Goal: Transaction & Acquisition: Purchase product/service

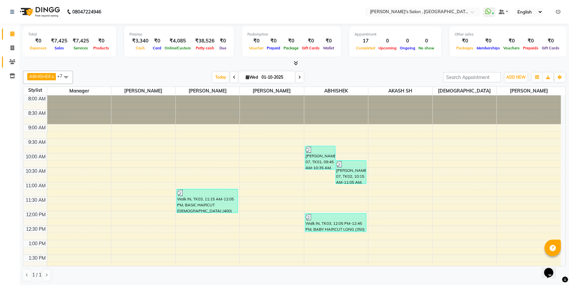
click at [13, 57] on link "Clients" at bounding box center [10, 62] width 16 height 11
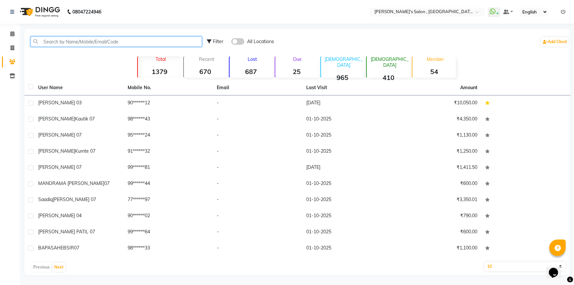
click at [69, 42] on input "text" at bounding box center [116, 41] width 171 height 10
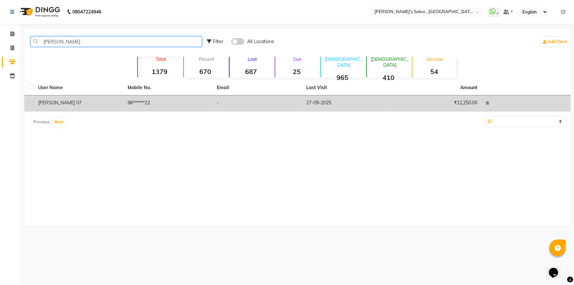
type input "[PERSON_NAME]"
click at [150, 105] on td "96******22" at bounding box center [168, 103] width 89 height 16
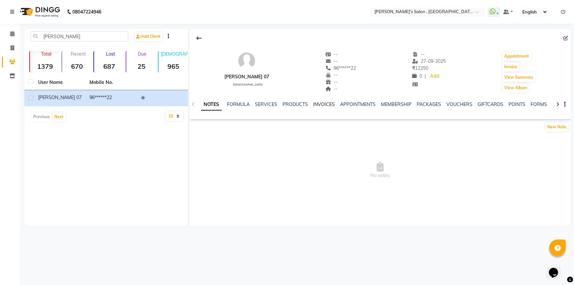
click at [314, 104] on link "INVOICES" at bounding box center [324, 104] width 22 height 6
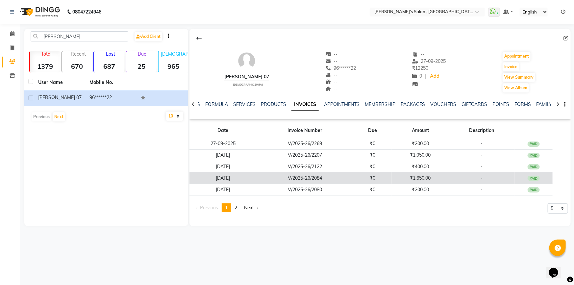
click at [342, 172] on td "V/2025-26/2084" at bounding box center [304, 178] width 97 height 12
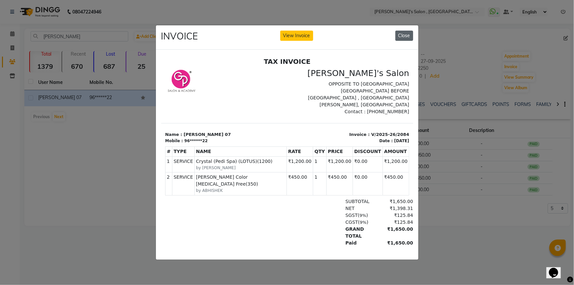
click at [408, 34] on button "Close" at bounding box center [404, 36] width 18 height 10
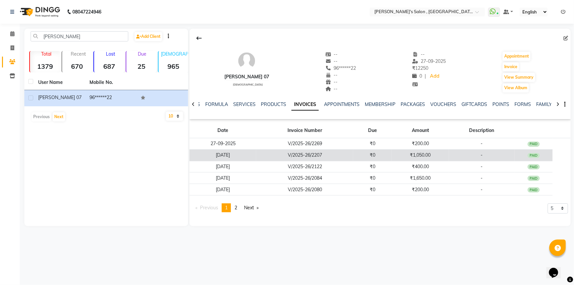
click at [404, 152] on td "₹1,050.00" at bounding box center [420, 155] width 57 height 12
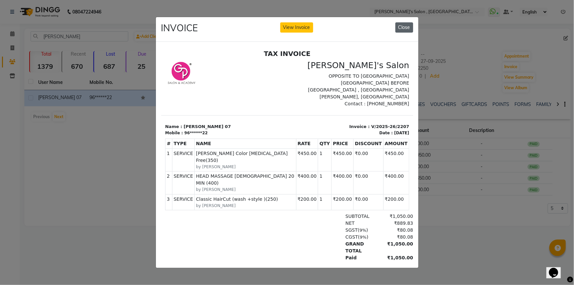
click at [404, 27] on button "Close" at bounding box center [404, 27] width 18 height 10
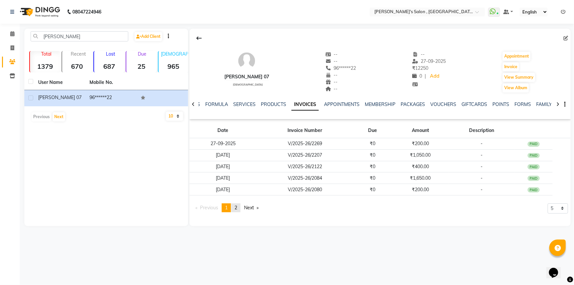
click at [239, 209] on link "page 2" at bounding box center [235, 207] width 9 height 9
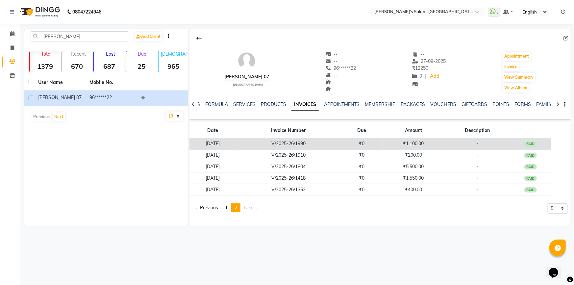
click at [341, 146] on td "V/2025-26/1990" at bounding box center [288, 144] width 105 height 12
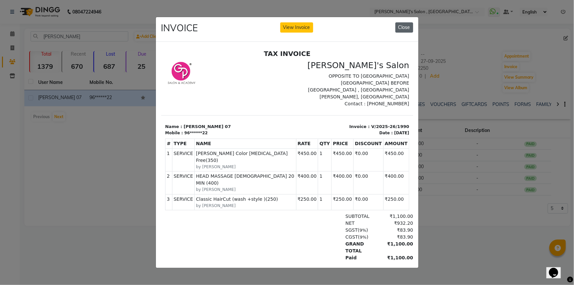
click at [406, 24] on button "Close" at bounding box center [404, 27] width 18 height 10
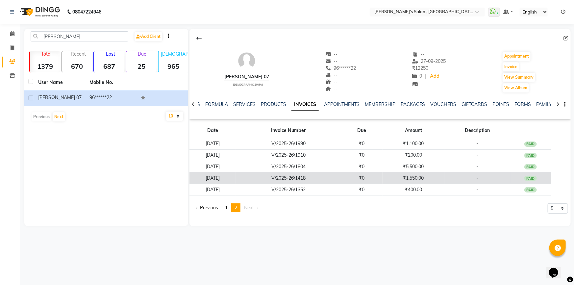
click at [395, 178] on td "₹1,550.00" at bounding box center [413, 178] width 62 height 12
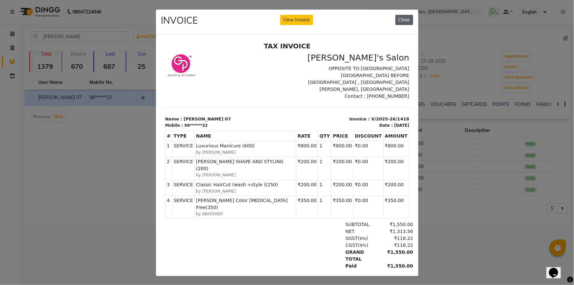
click at [410, 18] on button "Close" at bounding box center [404, 20] width 18 height 10
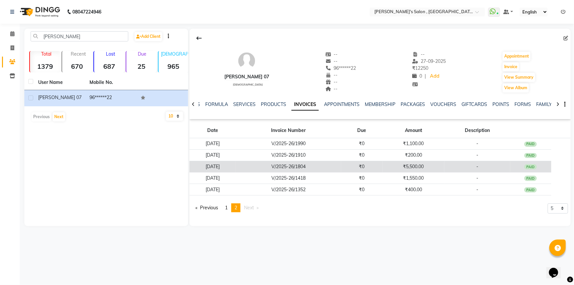
click at [341, 169] on td "V/2025-26/1804" at bounding box center [288, 167] width 105 height 12
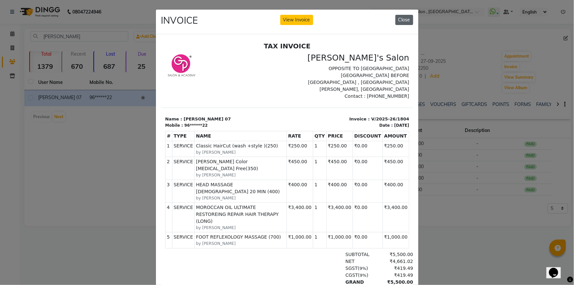
click at [398, 22] on button "Close" at bounding box center [404, 20] width 18 height 10
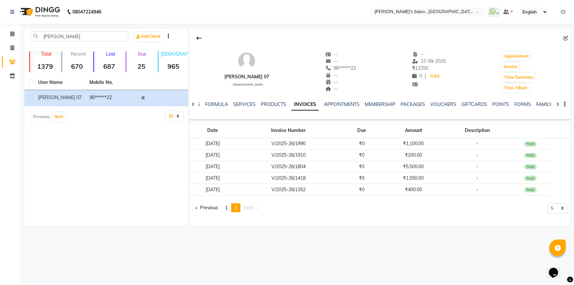
click at [14, 62] on icon at bounding box center [12, 61] width 6 height 5
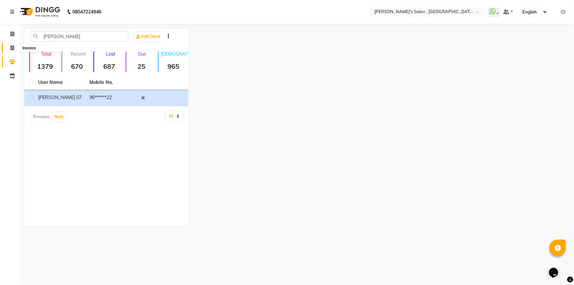
click at [13, 50] on span at bounding box center [13, 48] width 12 height 8
select select "service"
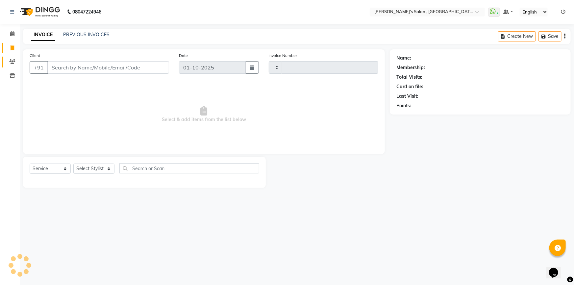
type input "2338"
click at [12, 58] on span at bounding box center [13, 62] width 12 height 8
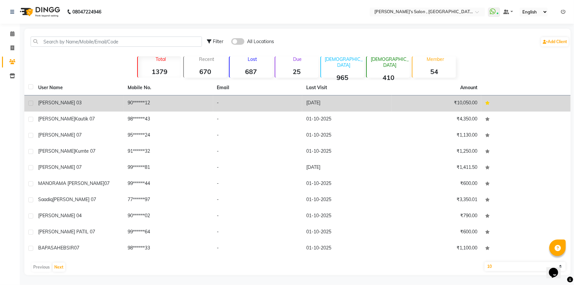
click at [89, 108] on td "[PERSON_NAME] 03" at bounding box center [78, 103] width 89 height 16
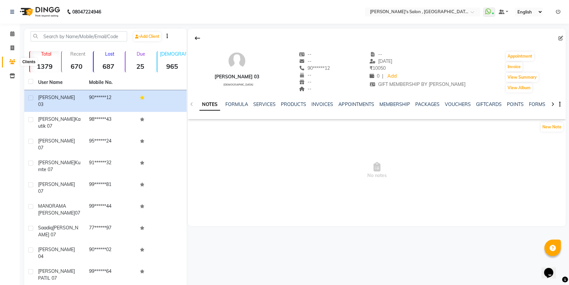
click at [12, 60] on icon at bounding box center [12, 61] width 6 height 5
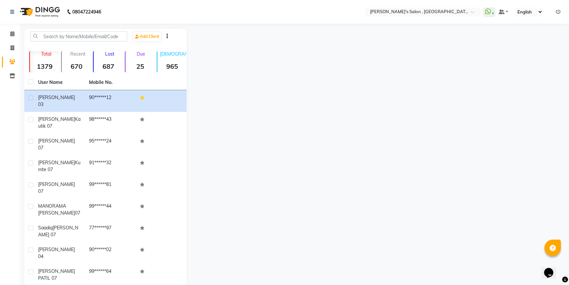
click at [8, 62] on span at bounding box center [13, 62] width 12 height 8
click at [13, 47] on icon at bounding box center [13, 47] width 4 height 5
select select "7416"
select select "service"
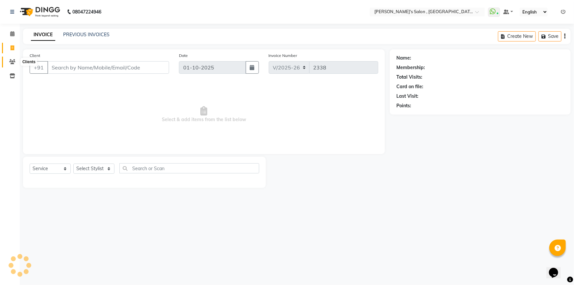
click at [13, 60] on icon at bounding box center [12, 61] width 6 height 5
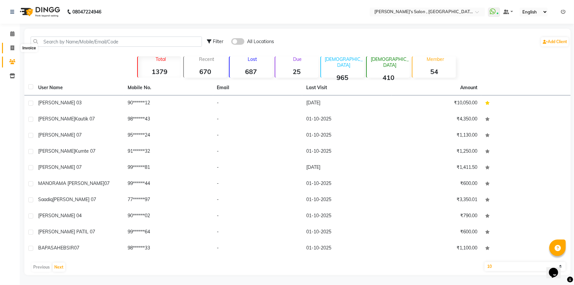
click at [7, 45] on span at bounding box center [13, 48] width 12 height 8
select select "service"
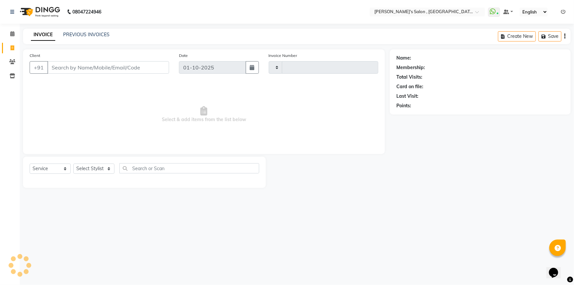
type input "2338"
select select "7416"
click at [72, 70] on input "Client" at bounding box center [108, 67] width 122 height 12
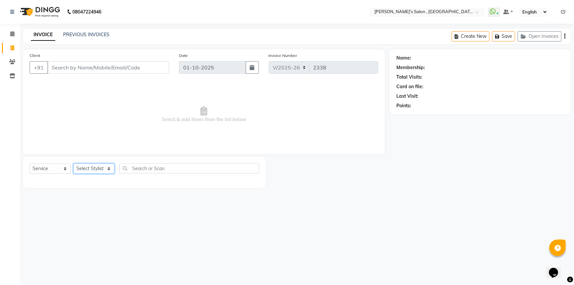
click at [87, 170] on select "Select Stylist ABHISHEK AKASH SH ARJUN SIR Manager [PERSON_NAME] [PERSON_NAME] …" at bounding box center [93, 168] width 41 height 10
select select "66056"
click at [73, 163] on select "Select Stylist ABHISHEK AKASH SH ARJUN SIR Manager [PERSON_NAME] [PERSON_NAME] …" at bounding box center [93, 168] width 41 height 10
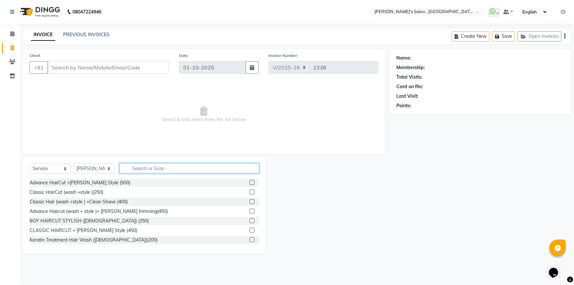
click at [142, 169] on input "text" at bounding box center [189, 168] width 140 height 10
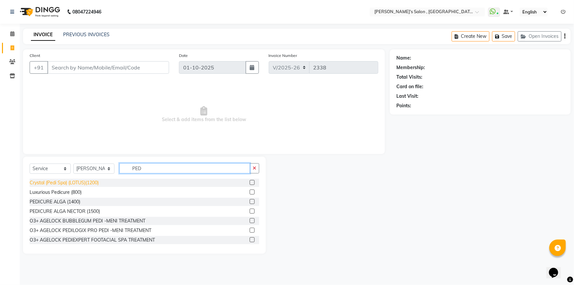
scroll to position [1, 0]
type input "P"
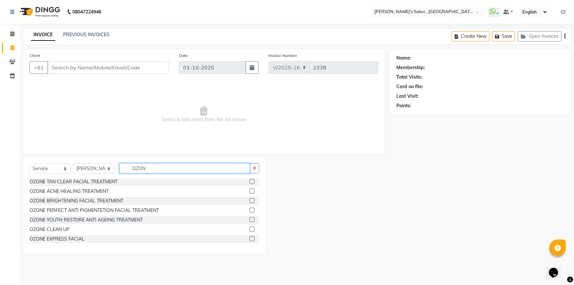
scroll to position [0, 0]
type input "O"
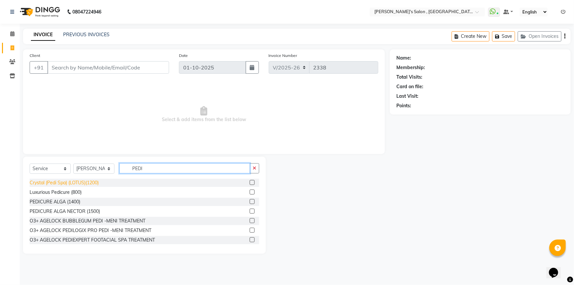
type input "PEDI"
click at [68, 185] on div "Crystal (Pedi Spa) (LOTUS)(1200)" at bounding box center [64, 182] width 69 height 7
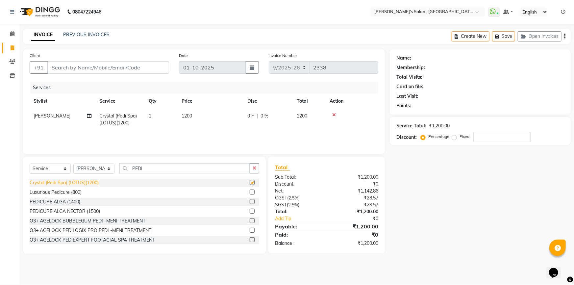
checkbox input "false"
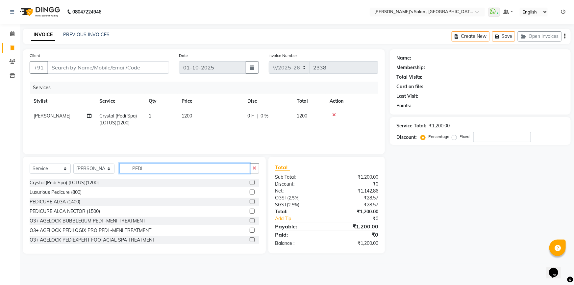
click at [152, 168] on input "PEDI" at bounding box center [184, 168] width 131 height 10
type input "P"
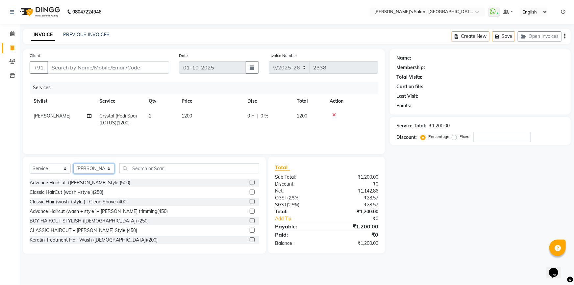
click at [92, 167] on select "Select Stylist ABHISHEK AKASH SH ARJUN SIR Manager [PERSON_NAME] [PERSON_NAME] …" at bounding box center [93, 168] width 41 height 10
select select "79873"
click at [73, 163] on select "Select Stylist ABHISHEK AKASH SH ARJUN SIR Manager [PERSON_NAME] [PERSON_NAME] …" at bounding box center [93, 168] width 41 height 10
click at [154, 165] on input "text" at bounding box center [189, 168] width 140 height 10
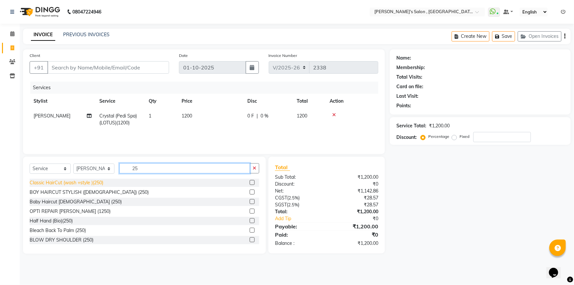
type input "25"
click at [82, 185] on div "Classic HairCut (wash +style )(250)" at bounding box center [67, 182] width 74 height 7
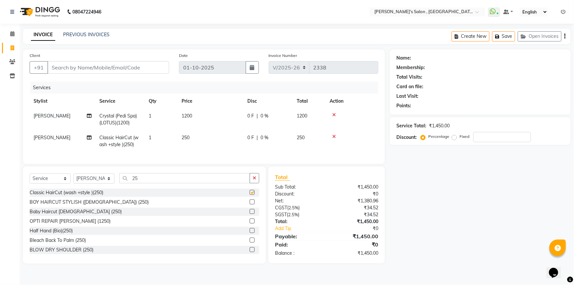
checkbox input "false"
click at [139, 181] on input "25" at bounding box center [184, 178] width 131 height 10
type input "2"
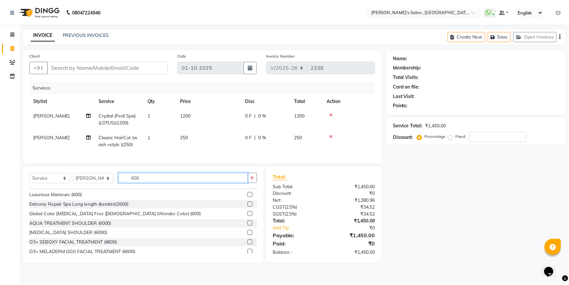
scroll to position [179, 0]
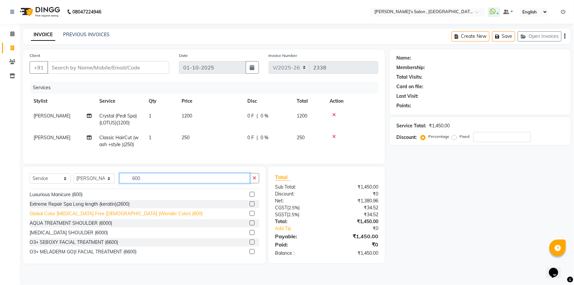
type input "600"
click at [126, 217] on div "Global Color [MEDICAL_DATA] Free [DEMOGRAPHIC_DATA] (Wonder Color) (600)" at bounding box center [116, 213] width 173 height 7
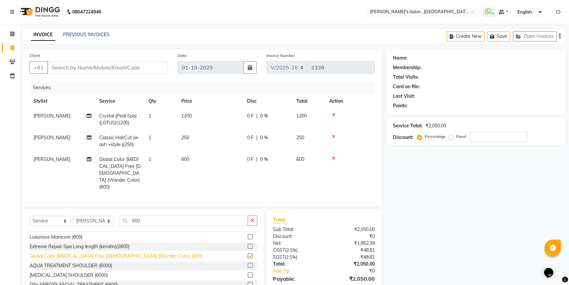
checkbox input "false"
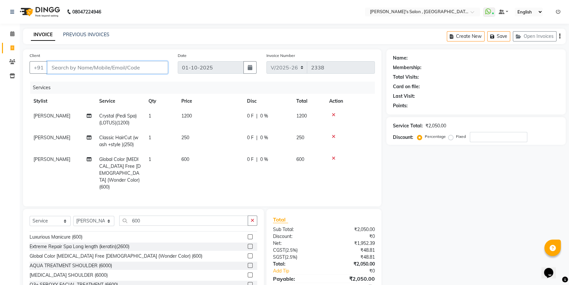
click at [108, 67] on input "Client" at bounding box center [107, 67] width 121 height 12
type input "S"
type input "0"
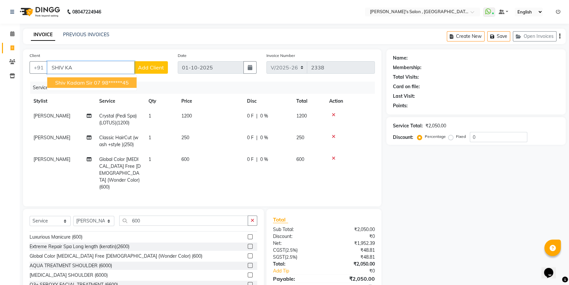
click at [104, 84] on ngb-highlight "98******45" at bounding box center [115, 82] width 27 height 7
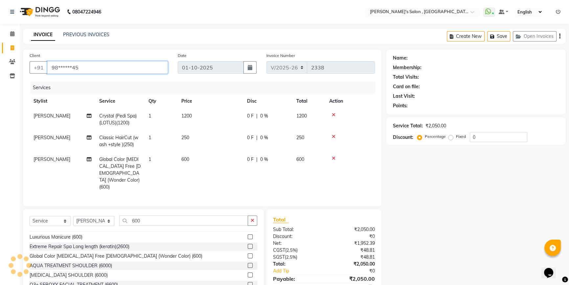
type input "98******45"
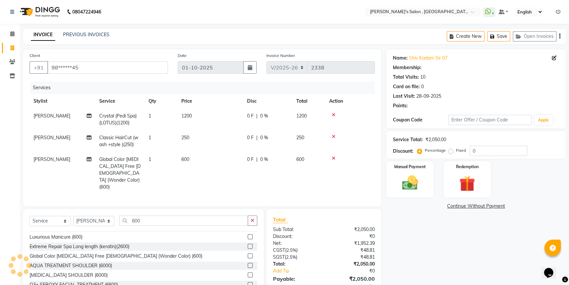
type input "15"
select select "1: Object"
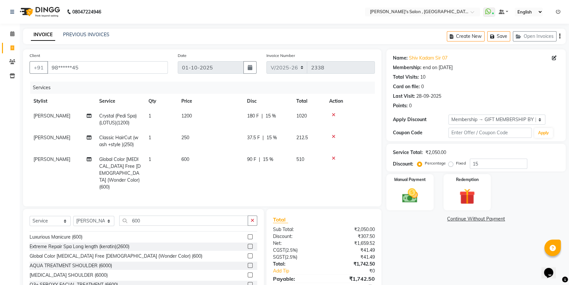
scroll to position [21, 0]
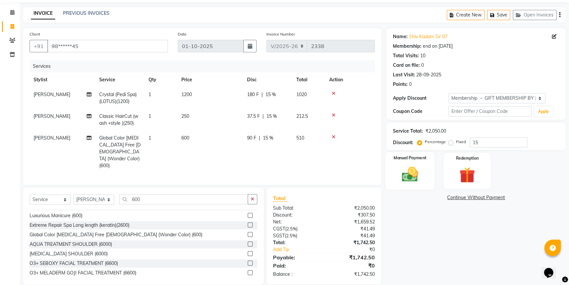
click at [412, 168] on img at bounding box center [410, 174] width 27 height 19
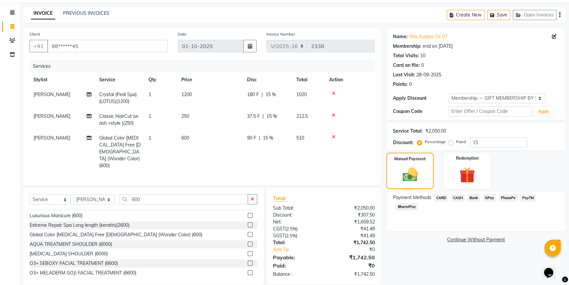
click at [407, 207] on span "BharatPay" at bounding box center [407, 207] width 22 height 8
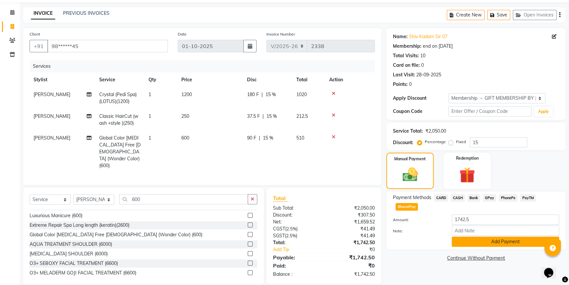
click at [486, 240] on button "Add Payment" at bounding box center [506, 241] width 108 height 10
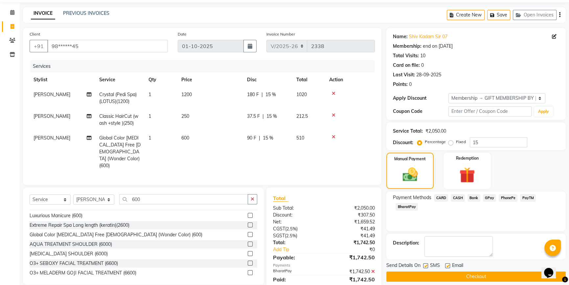
scroll to position [35, 0]
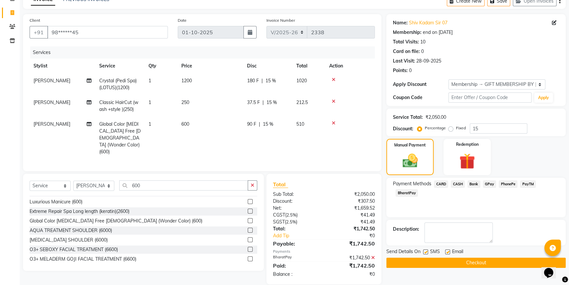
click at [483, 261] on button "Checkout" at bounding box center [477, 262] width 180 height 10
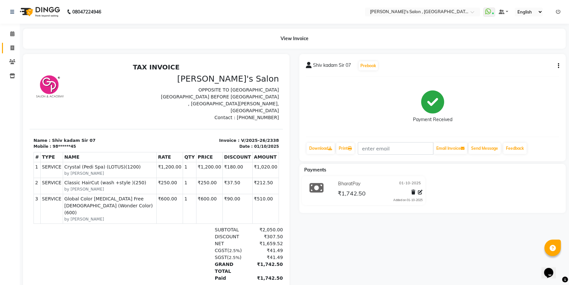
click at [12, 43] on link "Invoice" at bounding box center [10, 48] width 16 height 11
select select "service"
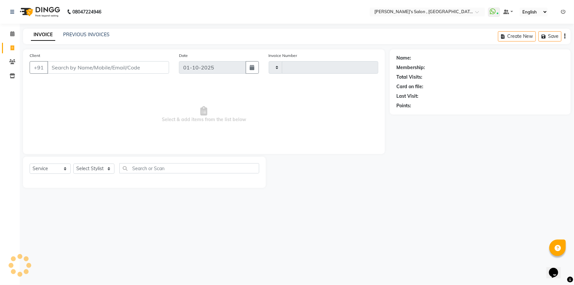
type input "2339"
select select "7416"
click at [76, 69] on input "Client" at bounding box center [108, 67] width 122 height 12
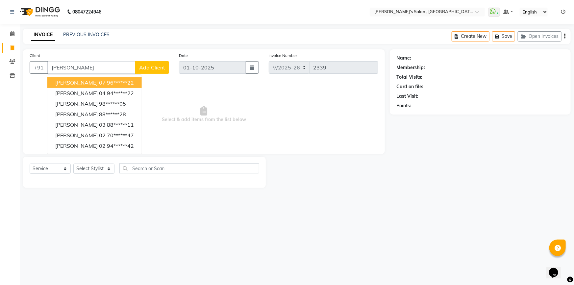
click at [92, 83] on span "[PERSON_NAME] 07" at bounding box center [80, 82] width 50 height 7
type input "96******22"
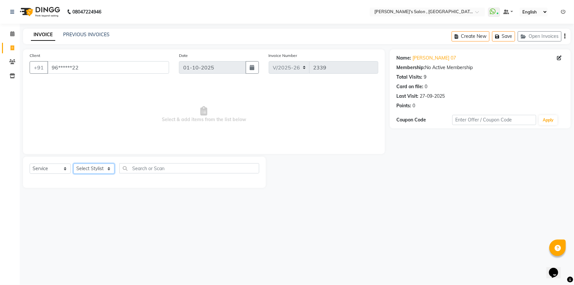
click at [105, 168] on select "Select Stylist ABHISHEK AKASH SH ARJUN SIR Manager [PERSON_NAME] [PERSON_NAME] …" at bounding box center [93, 168] width 41 height 10
select select "79873"
click at [73, 163] on select "Select Stylist ABHISHEK AKASH SH ARJUN SIR Manager [PERSON_NAME] [PERSON_NAME] …" at bounding box center [93, 168] width 41 height 10
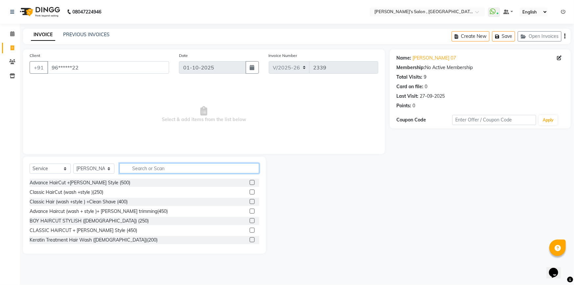
click at [159, 168] on input "text" at bounding box center [189, 168] width 140 height 10
click at [80, 193] on div "Classic HairCut (wash +style )(250)" at bounding box center [67, 192] width 74 height 7
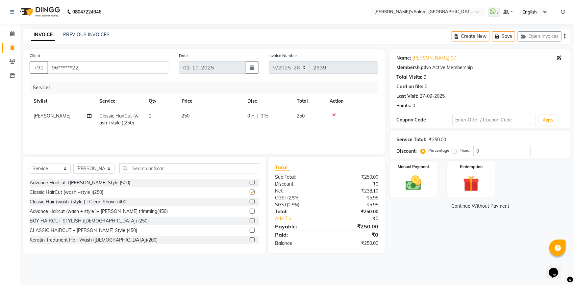
checkbox input "false"
click at [195, 116] on td "250" at bounding box center [211, 119] width 66 height 22
select select "79873"
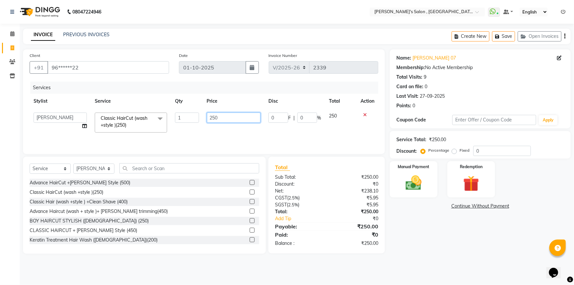
click at [223, 118] on input "250" at bounding box center [234, 117] width 54 height 10
type input "2"
type input "200"
click at [208, 133] on div "Services Stylist Service Qty Price Disc Total Action ABHISHEK AKASH SH ARJUN SI…" at bounding box center [204, 115] width 348 height 66
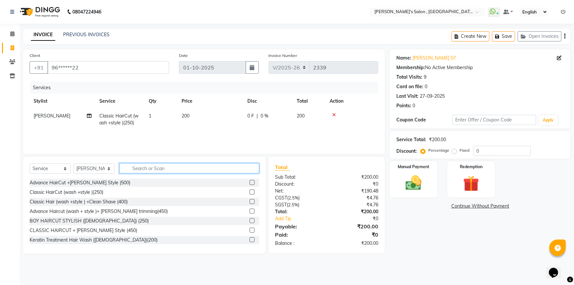
click at [182, 167] on input "text" at bounding box center [189, 168] width 140 height 10
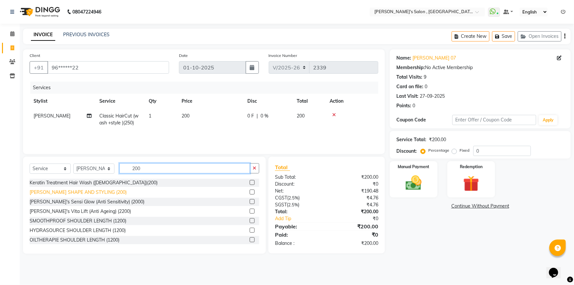
type input "200"
click at [71, 194] on div "[PERSON_NAME] SHAPE AND STYLING (200)" at bounding box center [78, 192] width 97 height 7
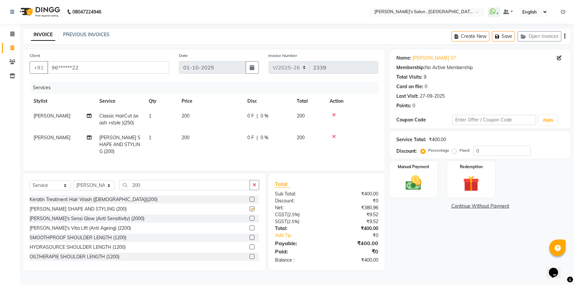
checkbox input "false"
click at [148, 184] on input "200" at bounding box center [184, 185] width 131 height 10
type input "2"
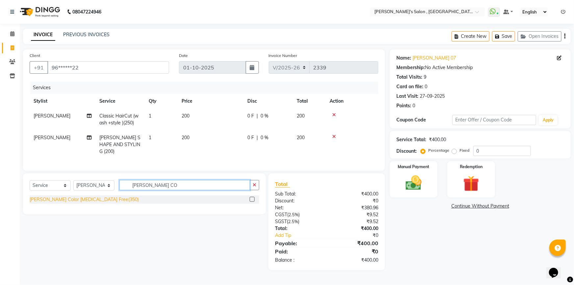
type input "[PERSON_NAME] CO"
click at [93, 197] on div "[PERSON_NAME] Color [MEDICAL_DATA] Free(350)" at bounding box center [84, 199] width 109 height 7
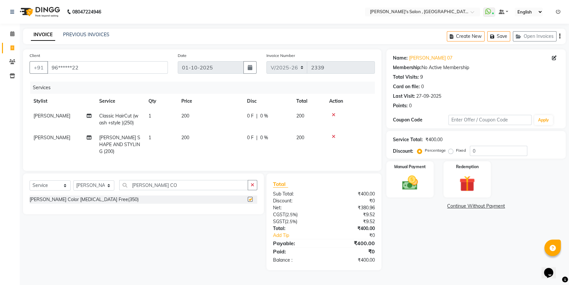
checkbox input "false"
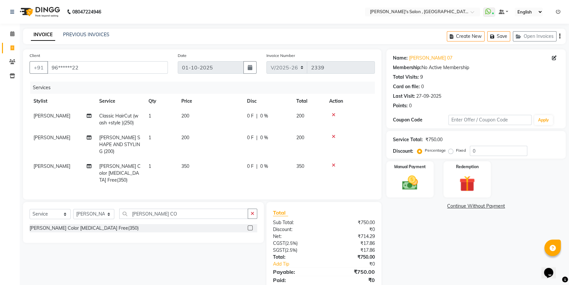
click at [188, 163] on span "350" at bounding box center [185, 166] width 8 height 6
select select "79873"
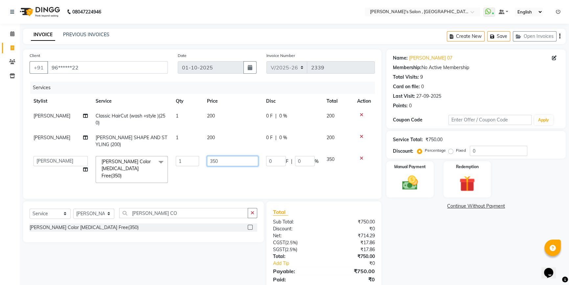
click at [215, 159] on input "350" at bounding box center [232, 161] width 51 height 10
click at [224, 161] on input "350" at bounding box center [232, 161] width 51 height 10
type input "3"
type input "450"
click at [207, 173] on td "450" at bounding box center [232, 169] width 59 height 35
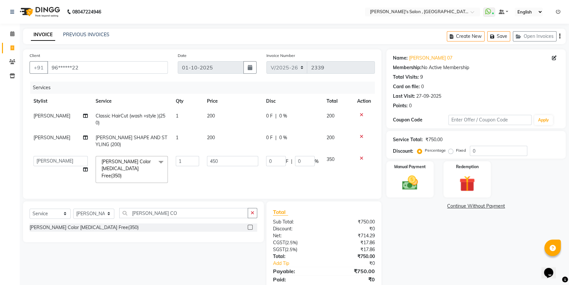
select select "79873"
click at [412, 184] on img at bounding box center [410, 182] width 27 height 19
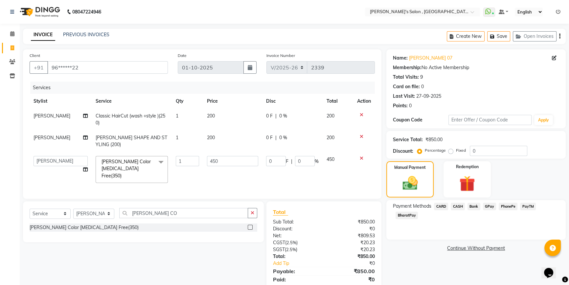
click at [459, 206] on span "CASH" at bounding box center [458, 207] width 14 height 8
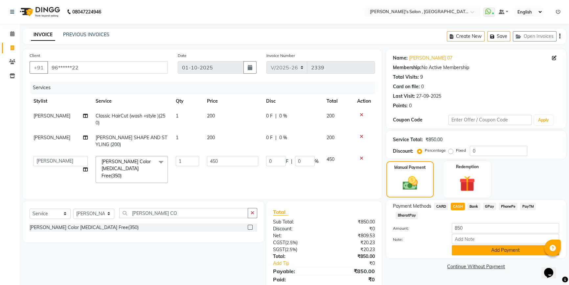
click at [468, 248] on button "Add Payment" at bounding box center [506, 250] width 108 height 10
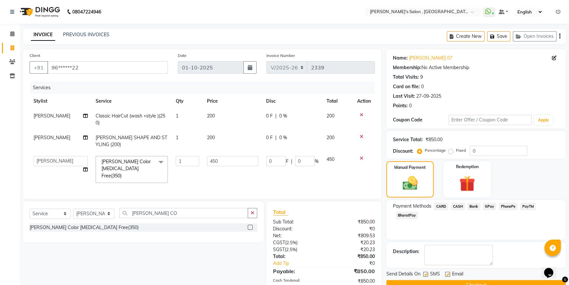
scroll to position [44, 0]
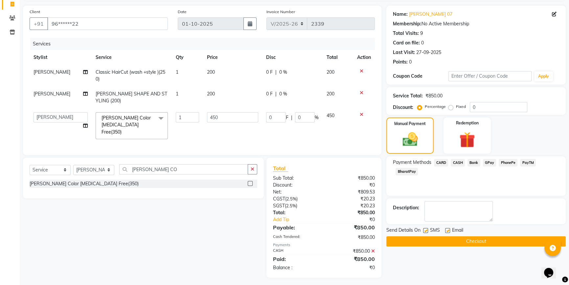
click at [461, 244] on button "Checkout" at bounding box center [477, 241] width 180 height 10
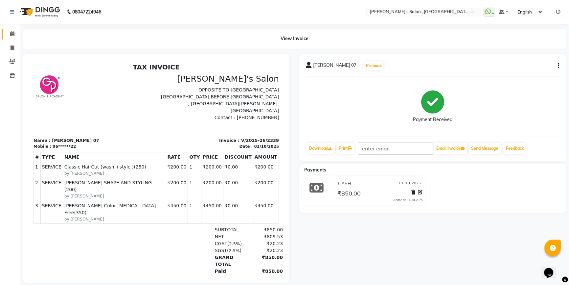
click at [5, 36] on link "Calendar" at bounding box center [10, 34] width 16 height 11
